Goal: Information Seeking & Learning: Find specific fact

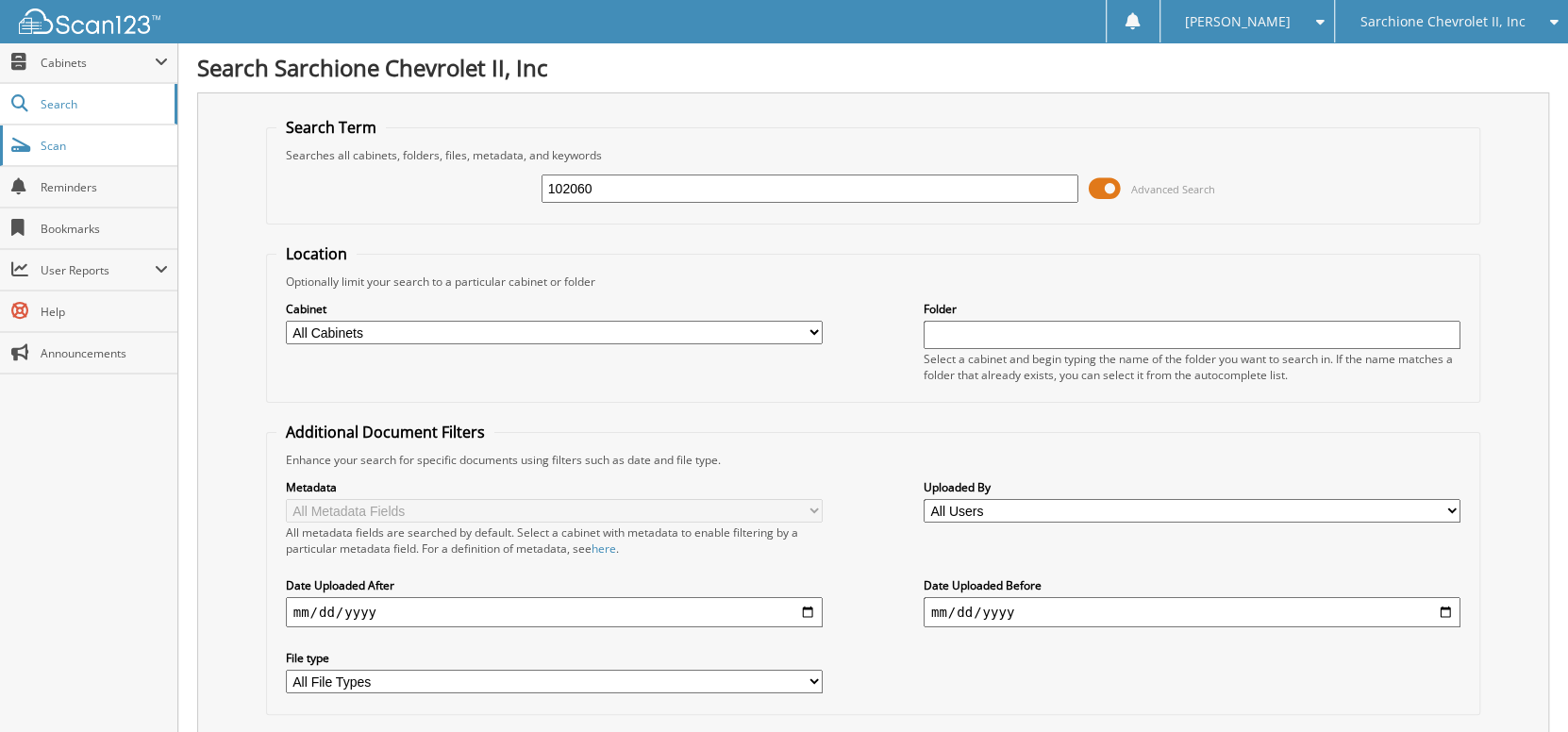
type input "102060"
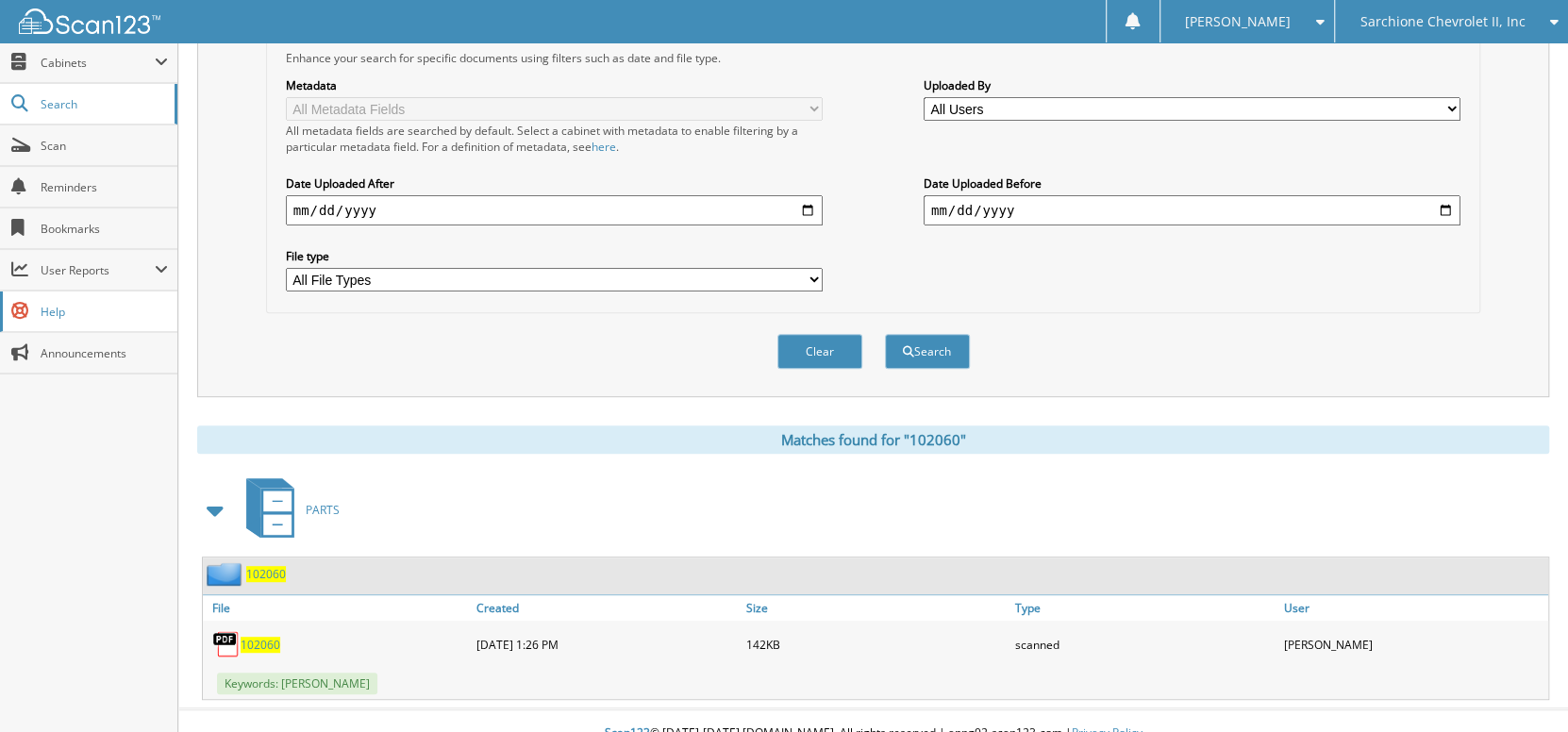
scroll to position [415, 0]
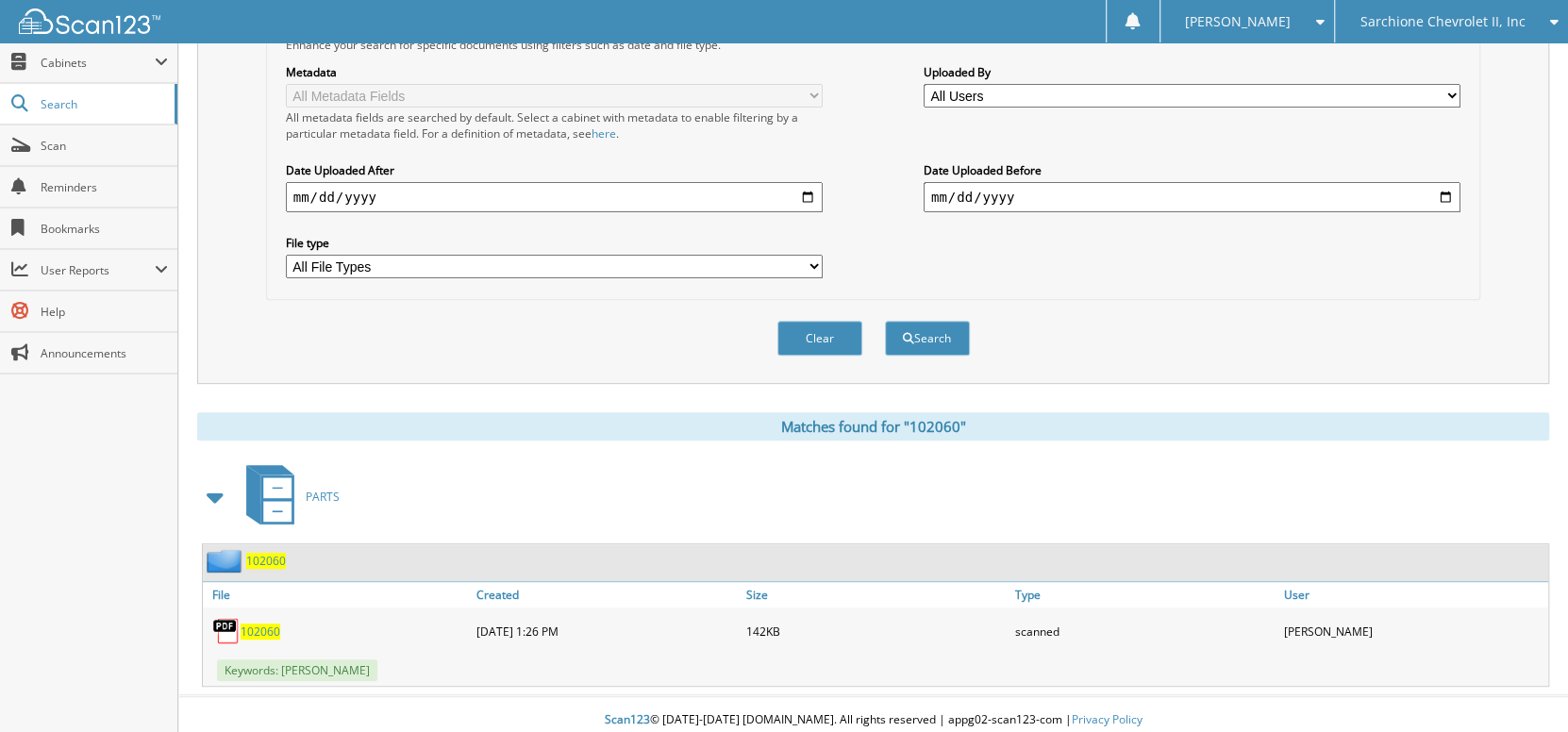
click at [251, 552] on span "102060" at bounding box center [266, 560] width 40 height 16
